Goal: Task Accomplishment & Management: Manage account settings

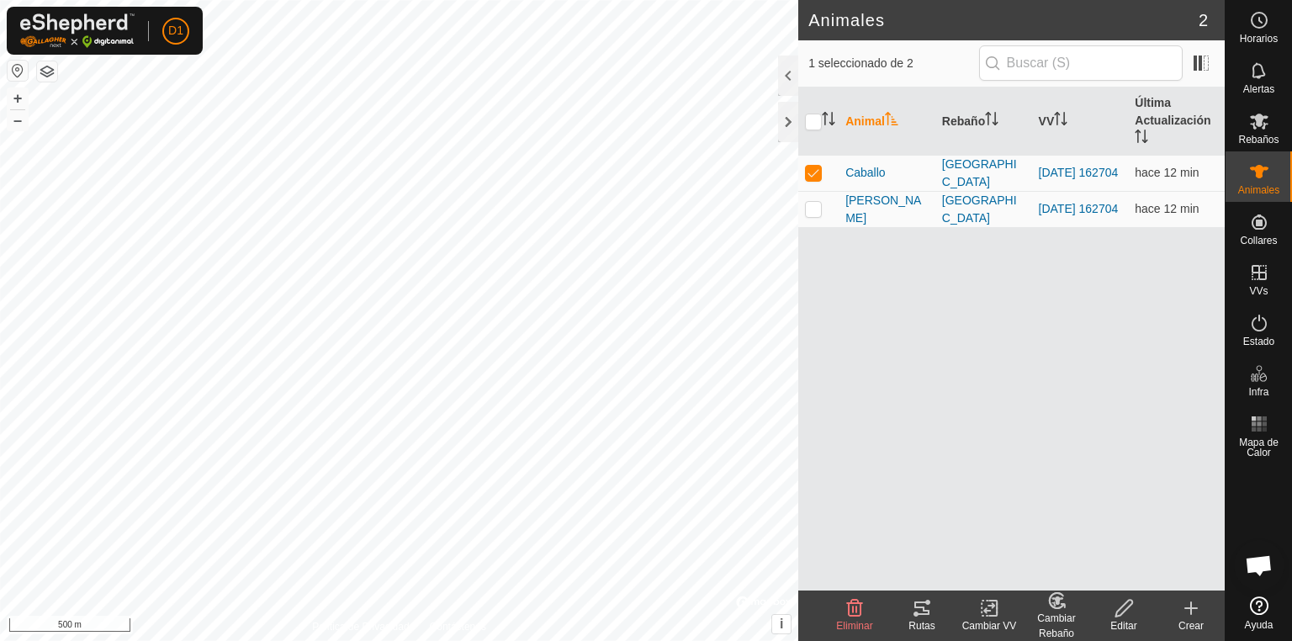
click at [913, 602] on icon at bounding box center [922, 608] width 20 height 20
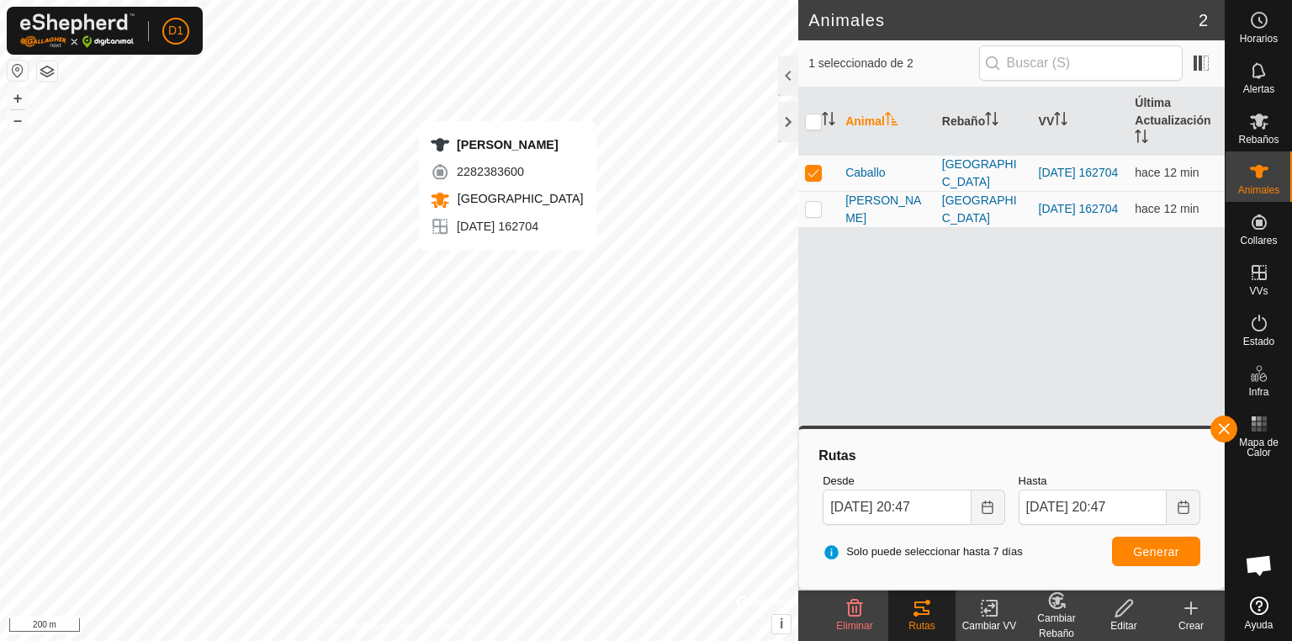
checkbox input "false"
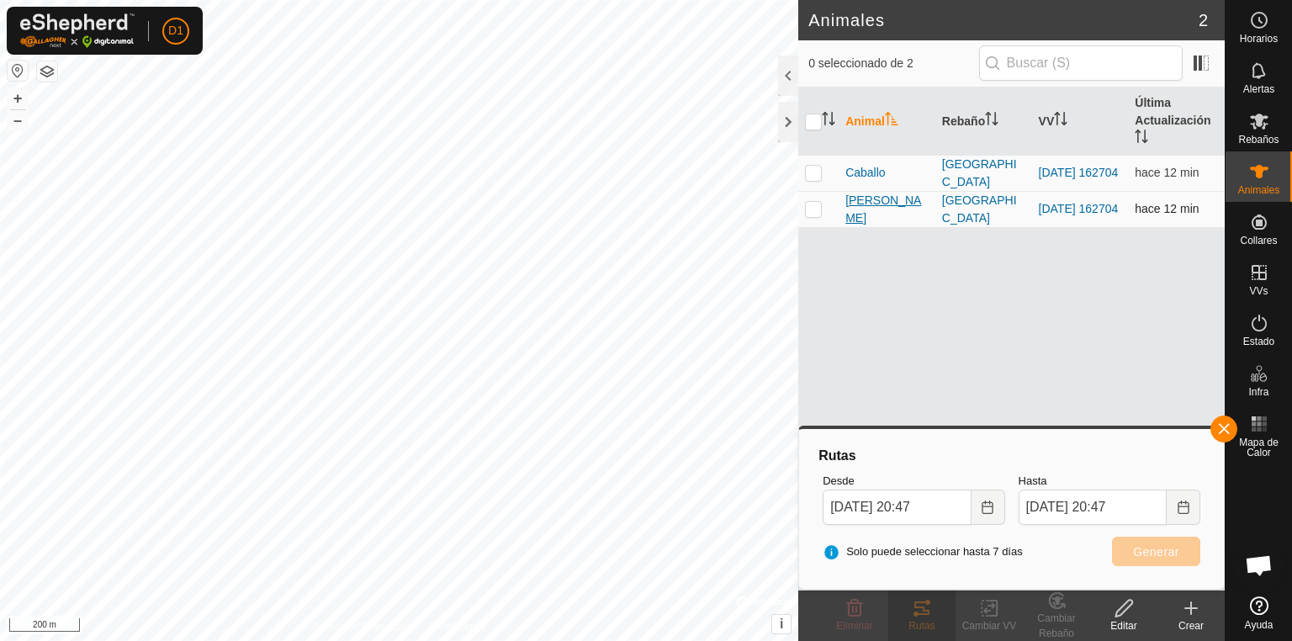
click at [877, 206] on span "[PERSON_NAME]" at bounding box center [886, 209] width 83 height 35
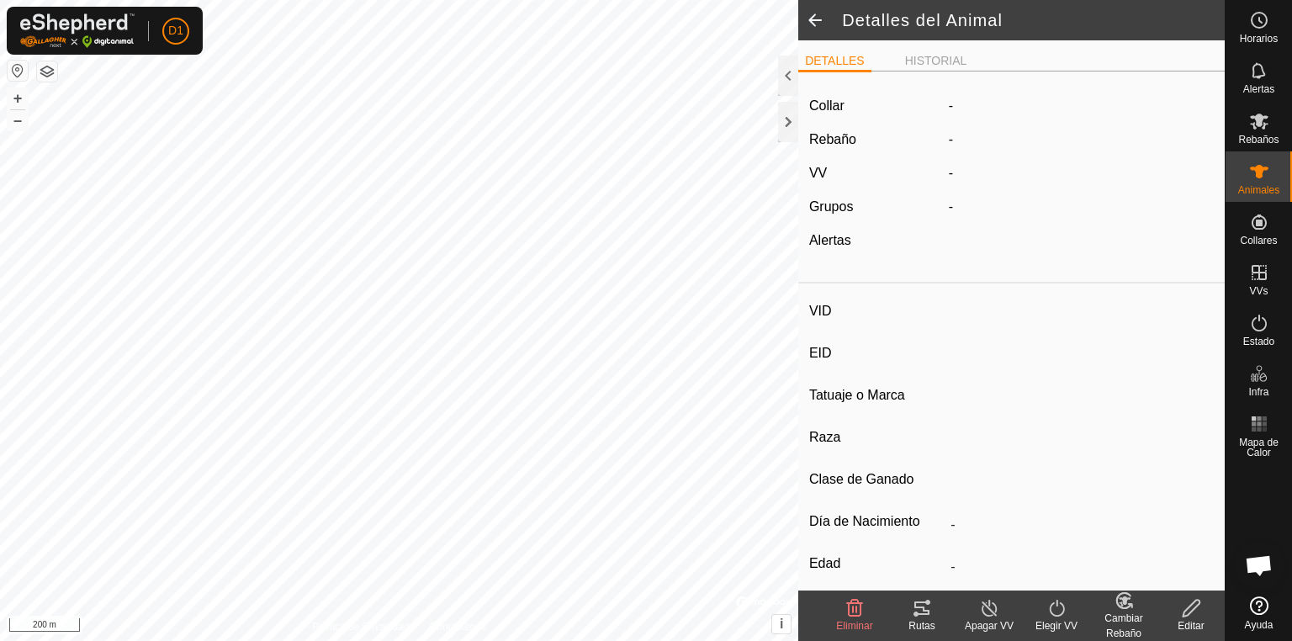
type input "[PERSON_NAME]"
type input "-"
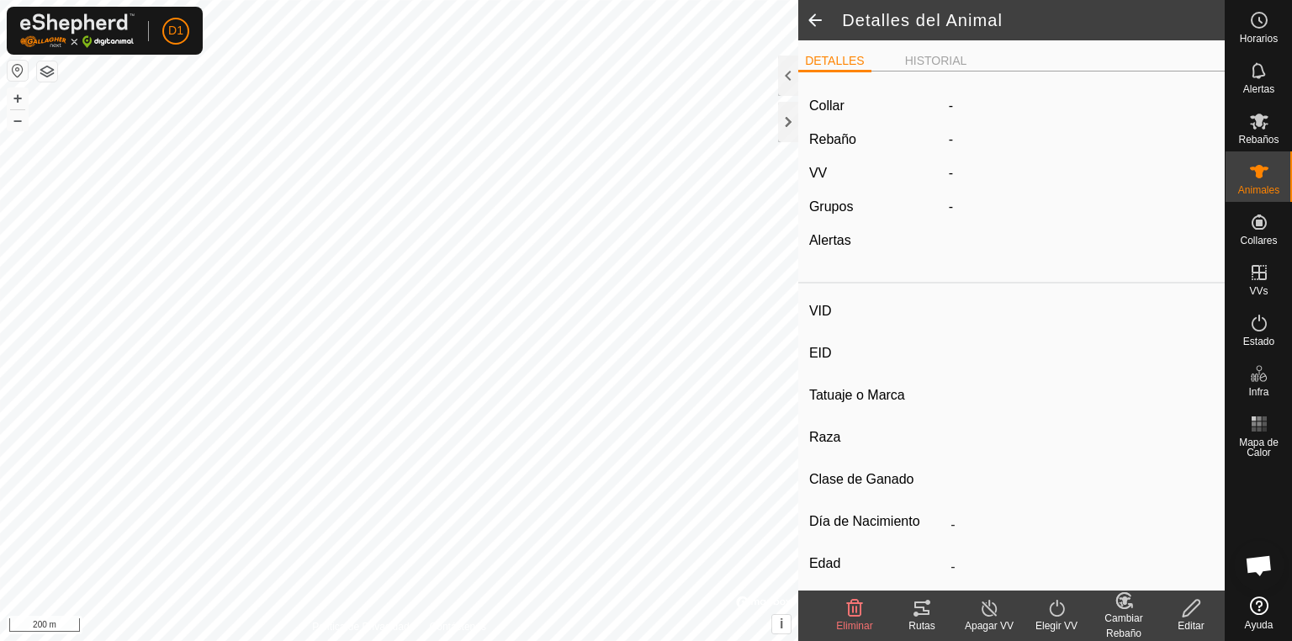
type input "0 kg"
type input "-"
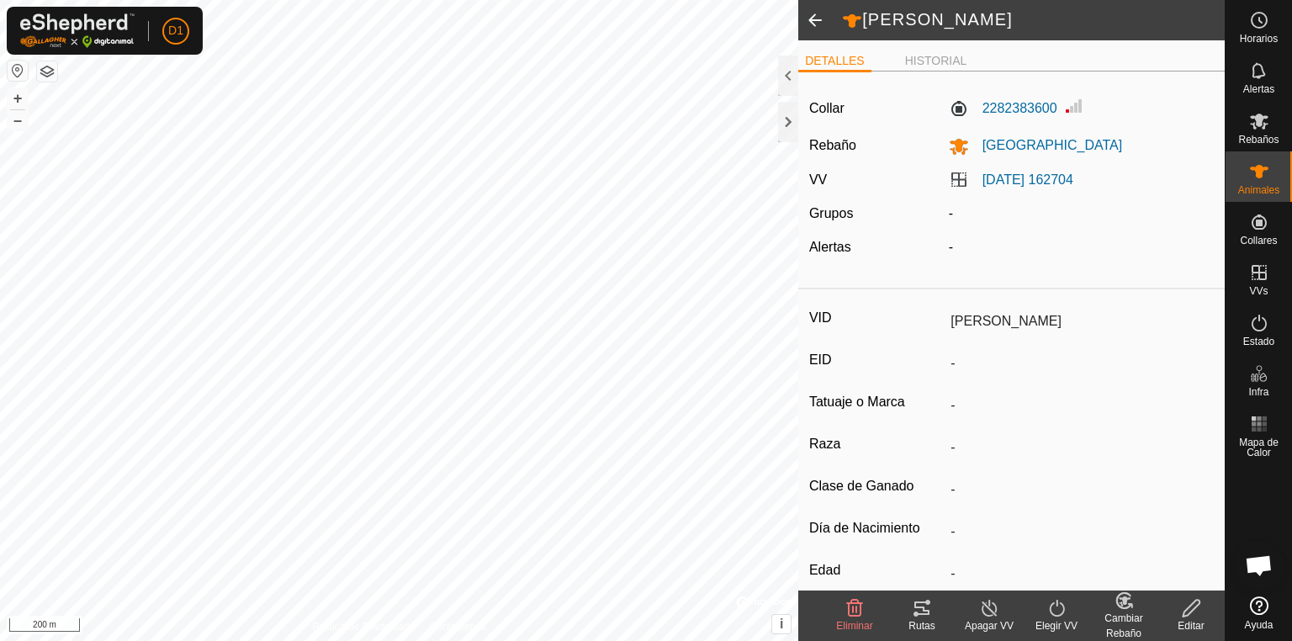
click at [915, 611] on icon at bounding box center [922, 608] width 20 height 20
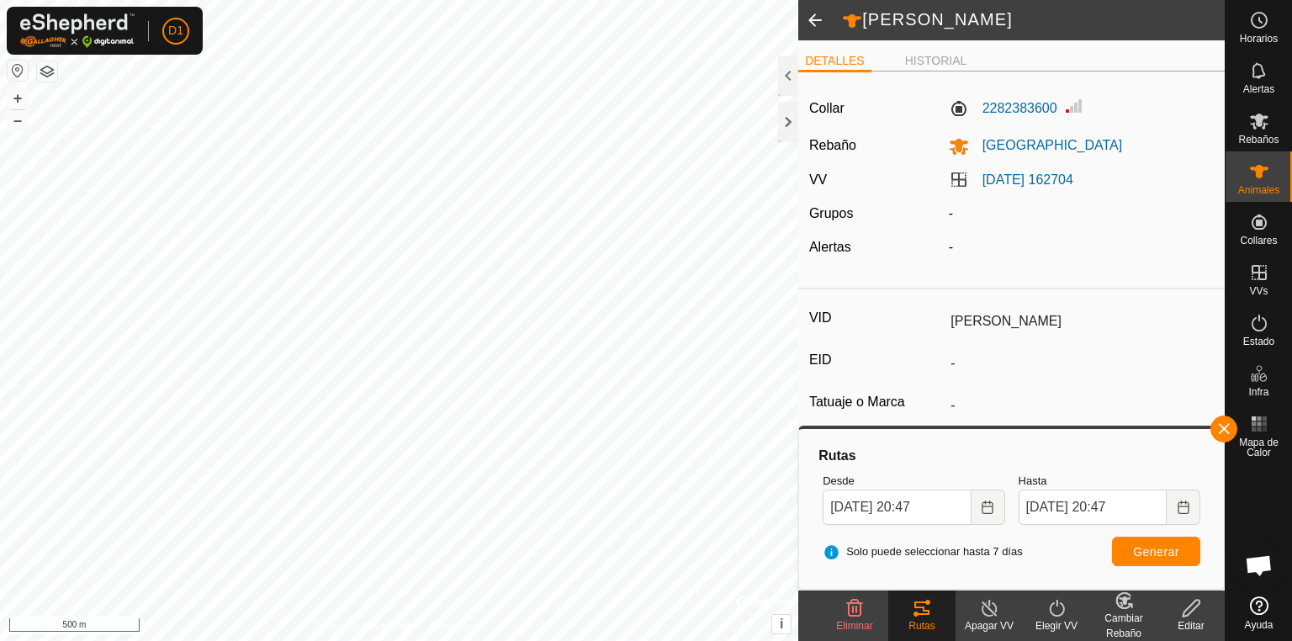
click at [587, 640] on html "D1 Horarios Alertas Rebaños Animales Collares VVs Estado Infra Mapa de Calor Ay…" at bounding box center [646, 320] width 1292 height 641
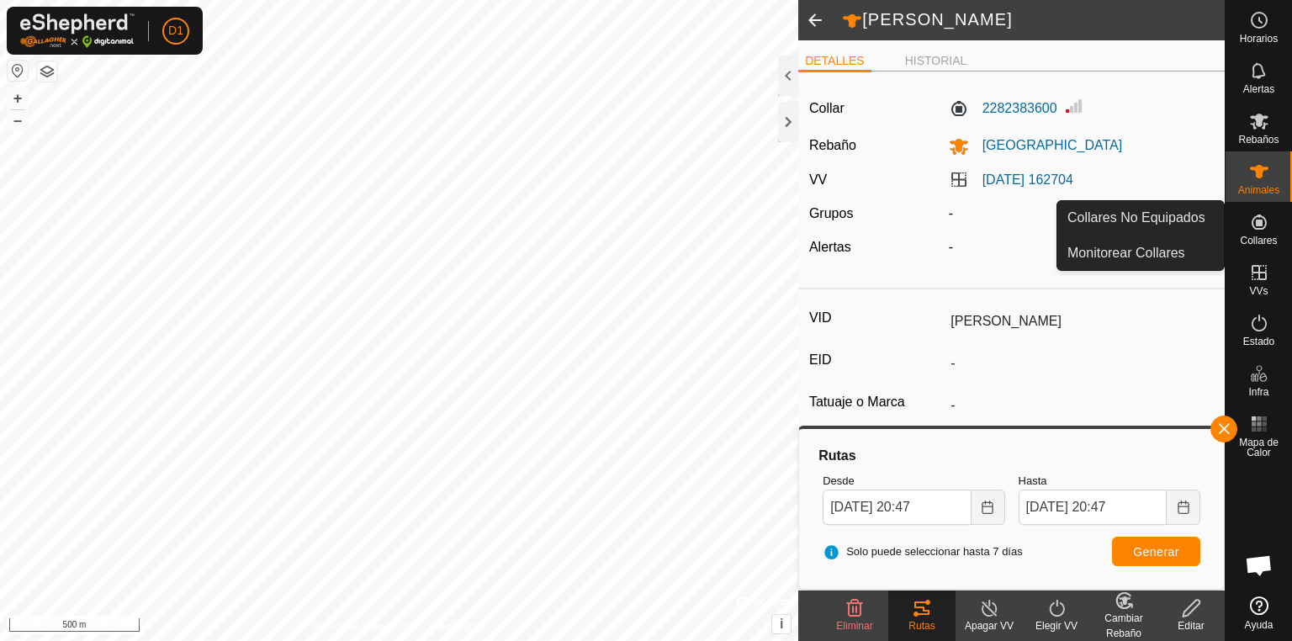
click at [1262, 229] on icon at bounding box center [1259, 222] width 20 height 20
click at [1141, 209] on link "Collares No Equipados" at bounding box center [1140, 218] width 167 height 34
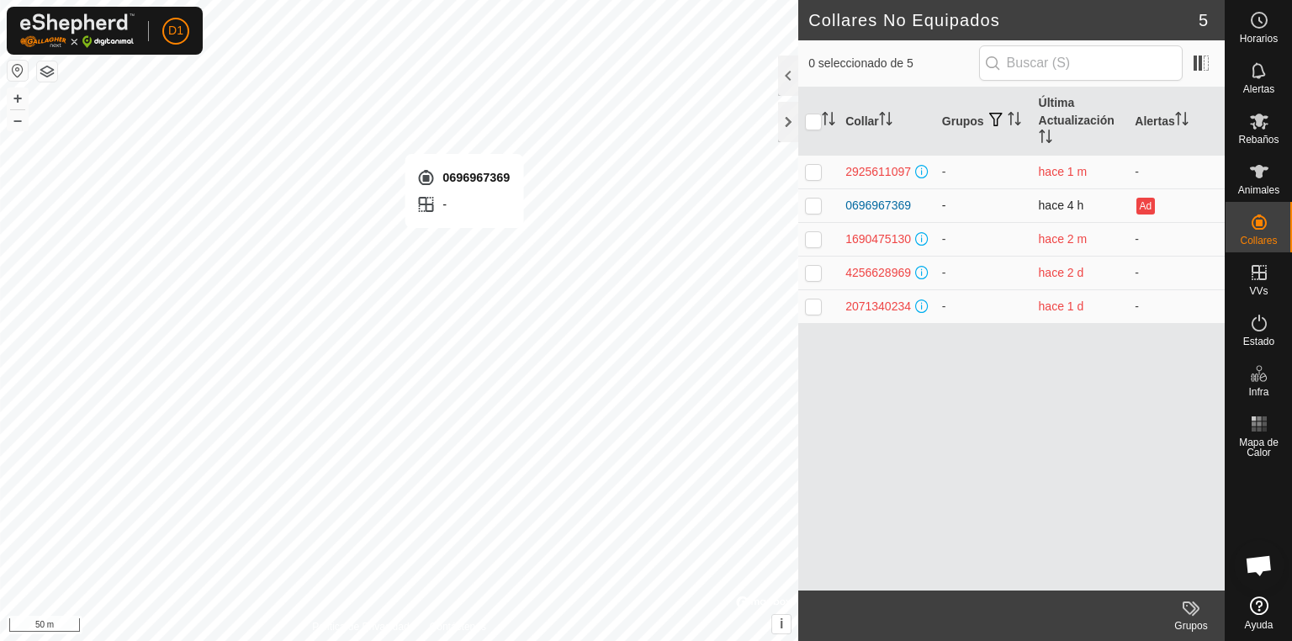
checkbox input "true"
click at [881, 205] on div "0696967369" at bounding box center [878, 206] width 66 height 18
